Goal: Navigation & Orientation: Find specific page/section

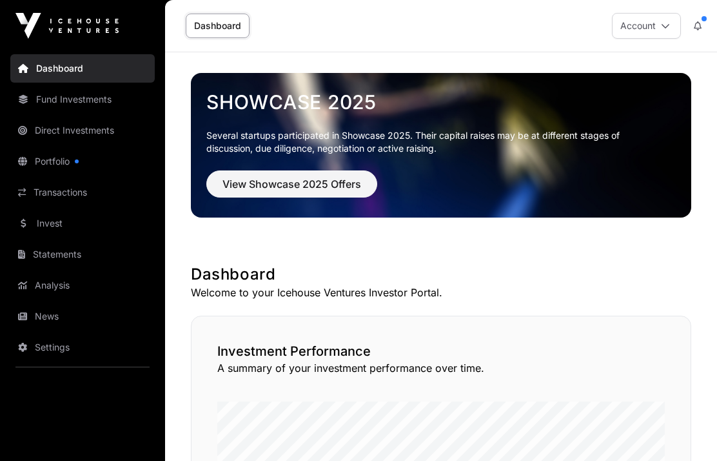
click at [46, 158] on link "Portfolio" at bounding box center [82, 161] width 144 height 28
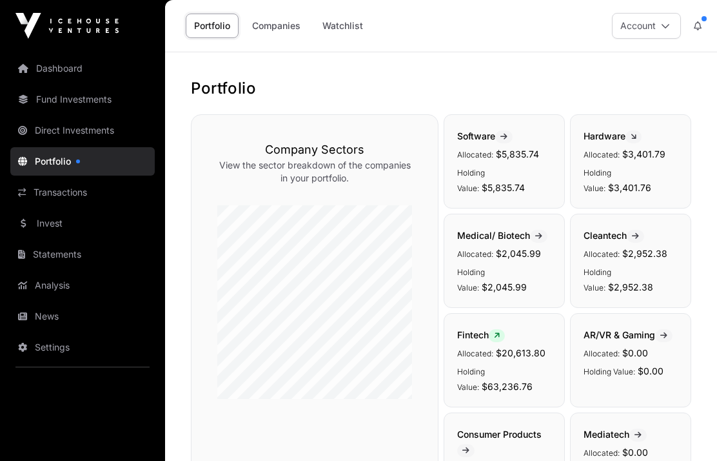
click at [55, 188] on link "Transactions" at bounding box center [82, 192] width 144 height 28
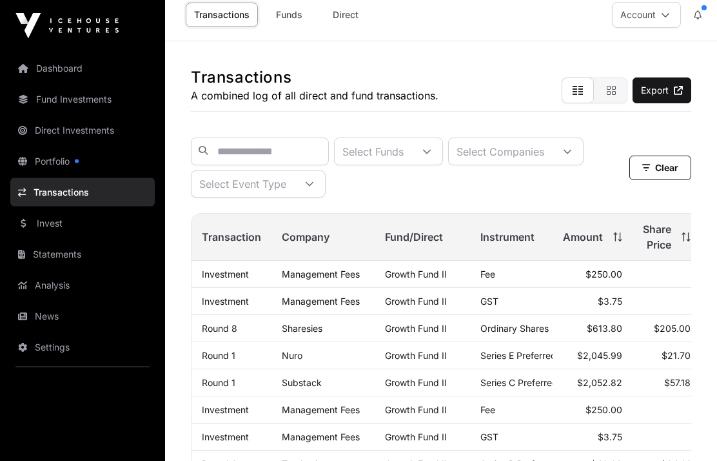
scroll to position [11, 0]
click at [611, 237] on span at bounding box center [615, 236] width 14 height 9
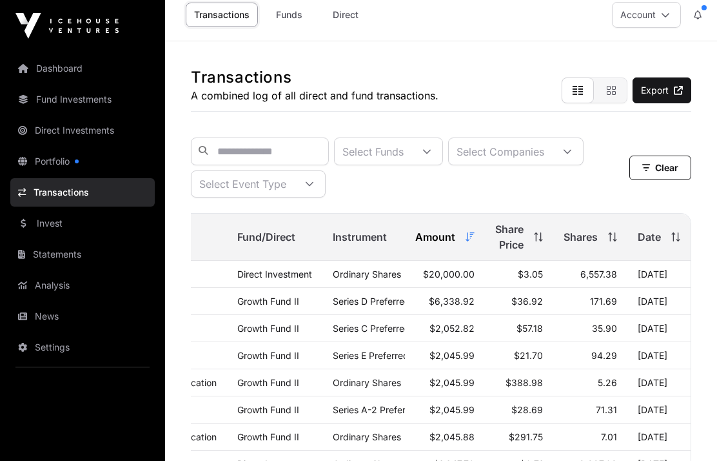
scroll to position [0, 159]
click at [668, 233] on div "Date" at bounding box center [659, 236] width 43 height 15
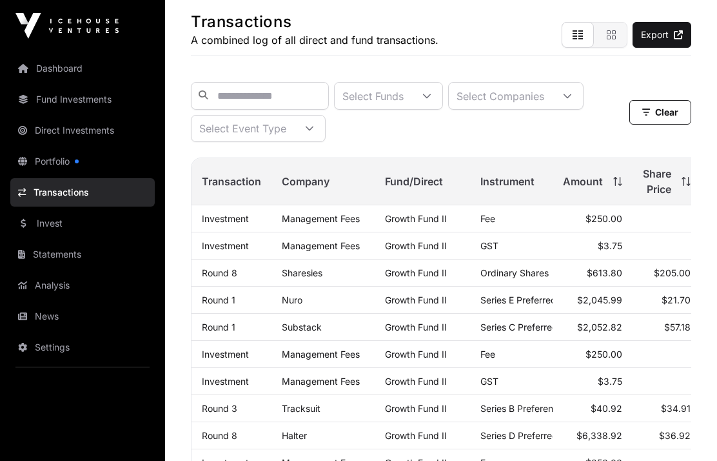
scroll to position [0, 0]
click at [45, 290] on link "Analysis" at bounding box center [82, 285] width 144 height 28
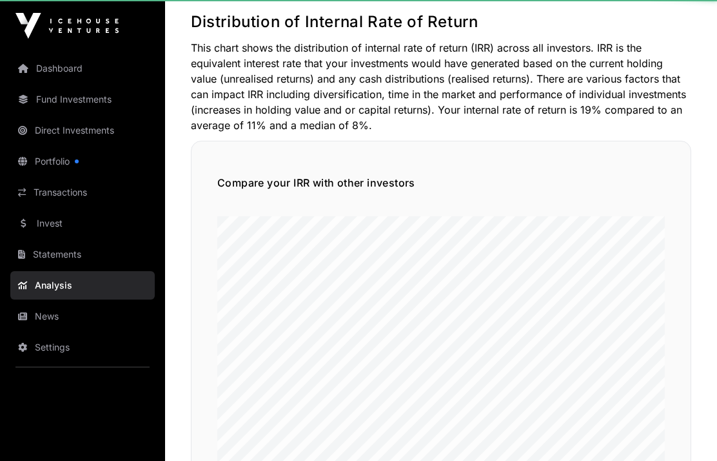
click at [57, 348] on link "Settings" at bounding box center [82, 347] width 144 height 28
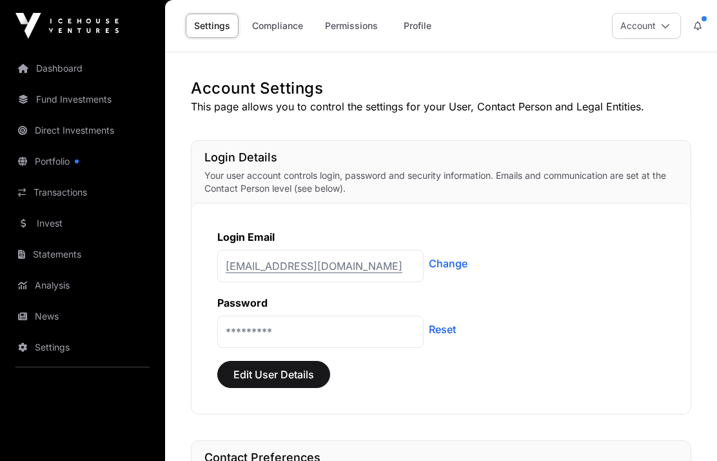
click at [54, 284] on link "Analysis" at bounding box center [82, 285] width 144 height 28
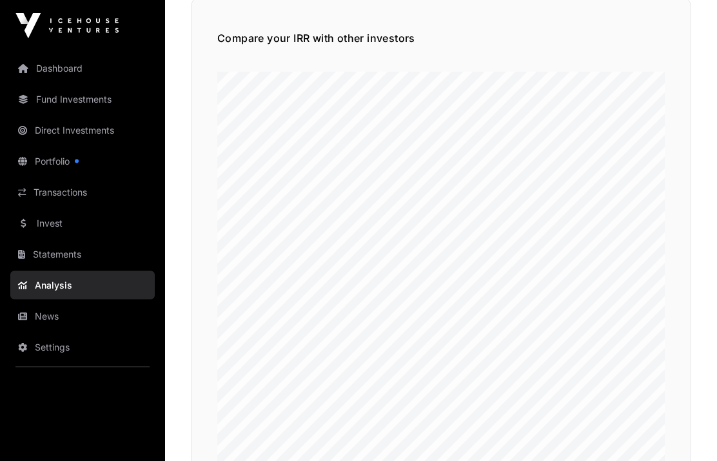
scroll to position [211, 0]
click at [40, 309] on link "News" at bounding box center [82, 316] width 144 height 28
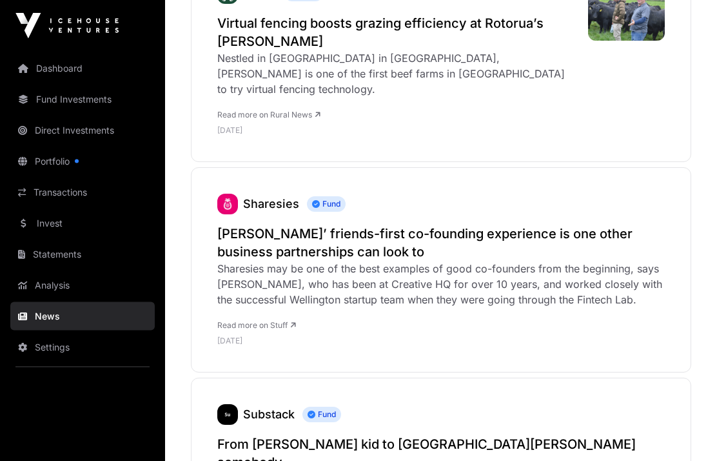
scroll to position [504, 0]
click at [295, 321] on icon at bounding box center [293, 325] width 6 height 8
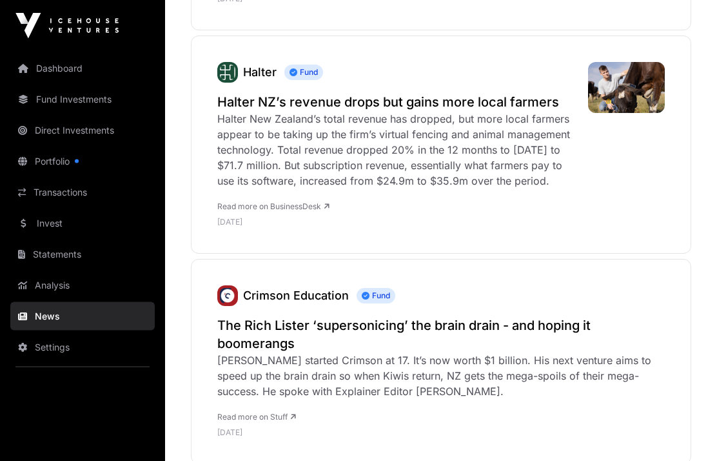
scroll to position [2921, 0]
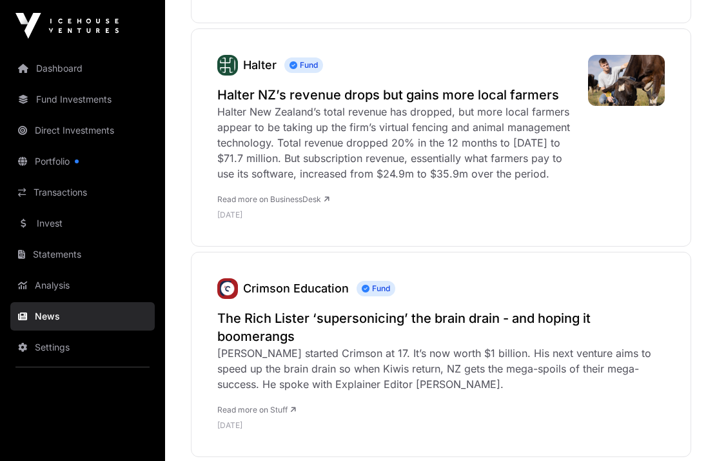
click at [515, 309] on h2 "The Rich Lister ‘supersonicing’ the brain drain - and hoping it boomerangs" at bounding box center [441, 327] width 448 height 36
